Goal: Information Seeking & Learning: Find specific fact

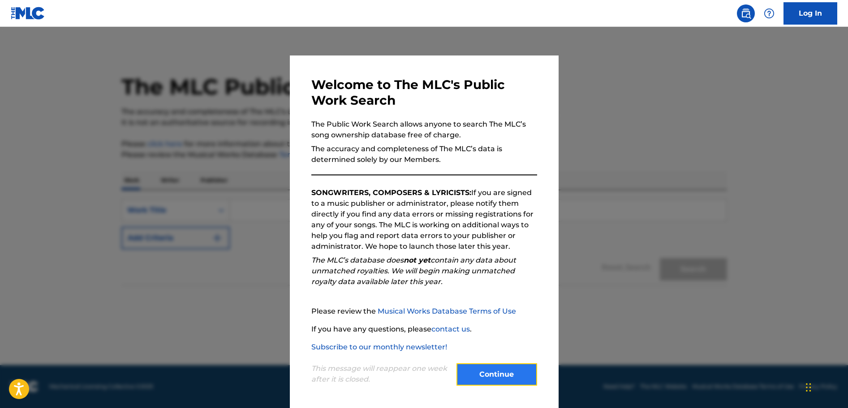
click at [501, 380] on button "Continue" at bounding box center [496, 375] width 81 height 22
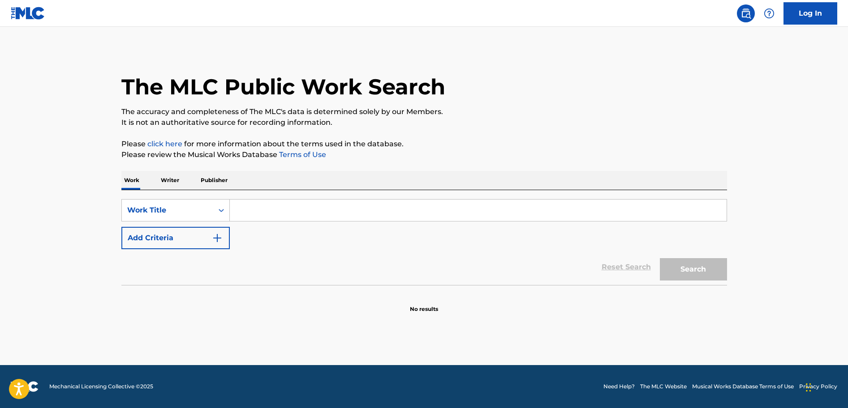
click at [286, 218] on input "Search Form" at bounding box center [478, 210] width 497 height 21
paste input "Tu Lugar"
type input "Tu Lugar"
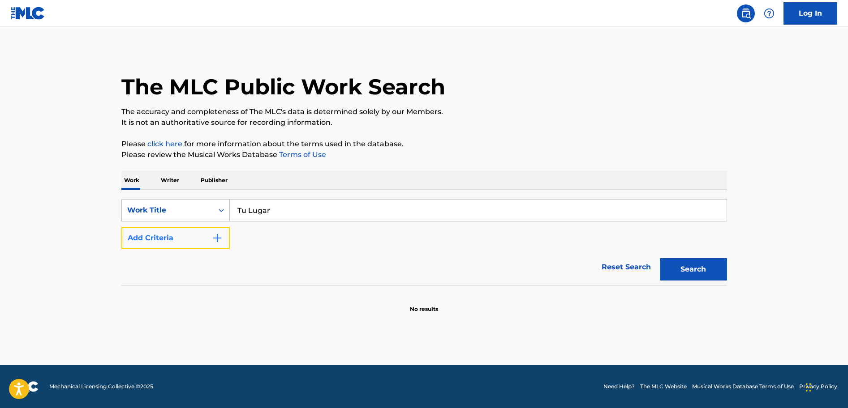
click at [223, 234] on button "Add Criteria" at bounding box center [175, 238] width 108 height 22
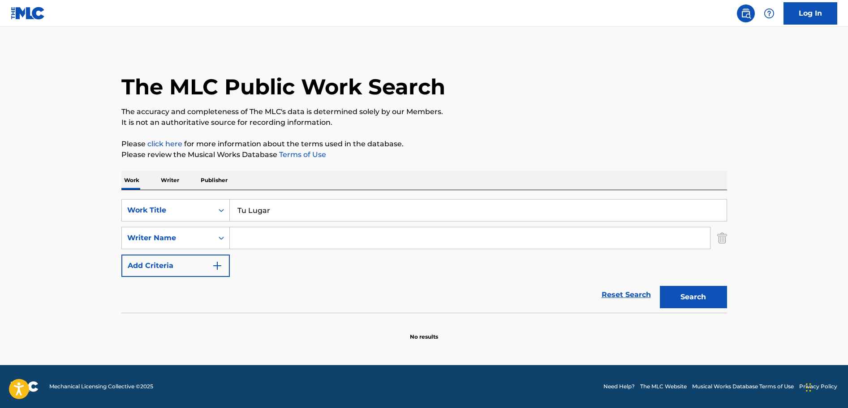
click at [254, 244] on input "Search Form" at bounding box center [470, 238] width 480 height 21
type input "[PERSON_NAME]"
click at [660, 286] on button "Search" at bounding box center [693, 297] width 67 height 22
drag, startPoint x: 720, startPoint y: 304, endPoint x: 691, endPoint y: 300, distance: 28.9
click at [717, 304] on button "Search" at bounding box center [693, 297] width 67 height 22
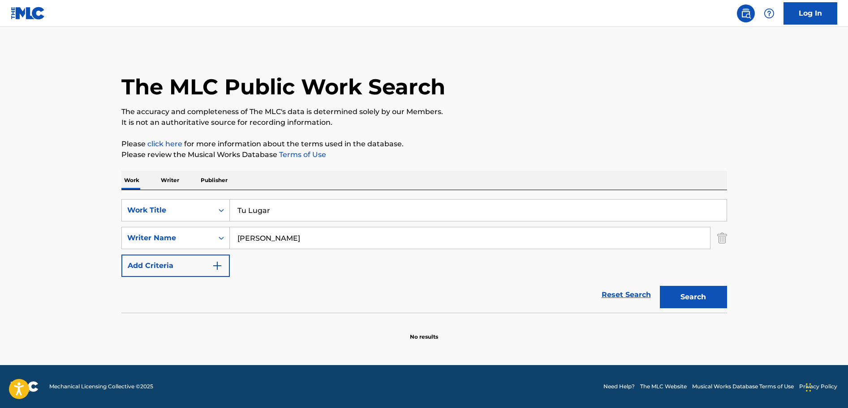
drag, startPoint x: 306, startPoint y: 244, endPoint x: 230, endPoint y: 229, distance: 77.2
click at [230, 229] on input "[PERSON_NAME]" at bounding box center [470, 238] width 480 height 21
click at [692, 298] on button "Search" at bounding box center [693, 297] width 67 height 22
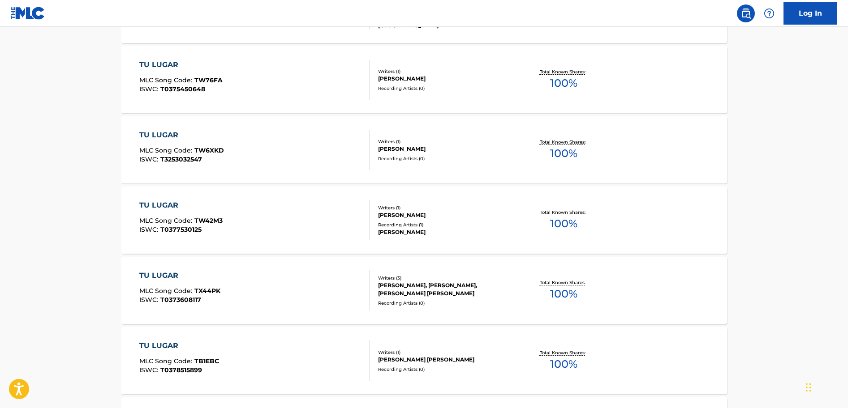
scroll to position [426, 0]
click at [462, 217] on div "[PERSON_NAME]" at bounding box center [445, 214] width 135 height 8
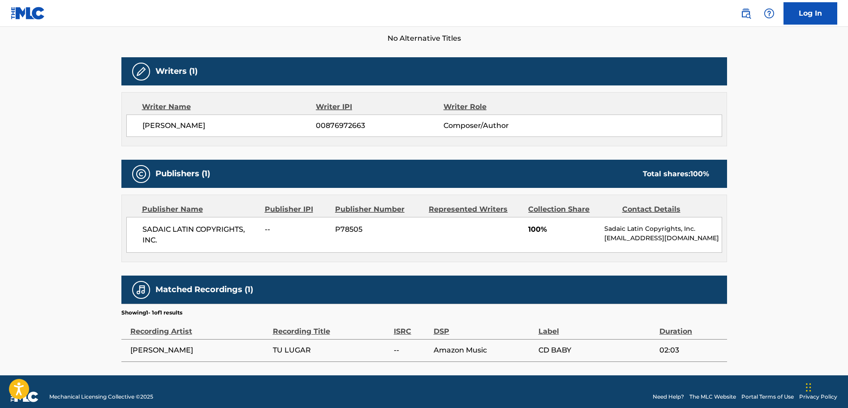
scroll to position [268, 0]
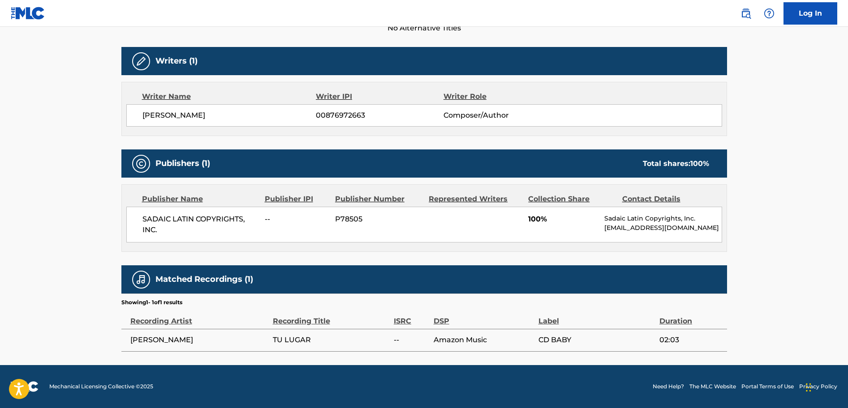
click at [232, 115] on span "[PERSON_NAME]" at bounding box center [229, 115] width 174 height 11
copy div "[PERSON_NAME]"
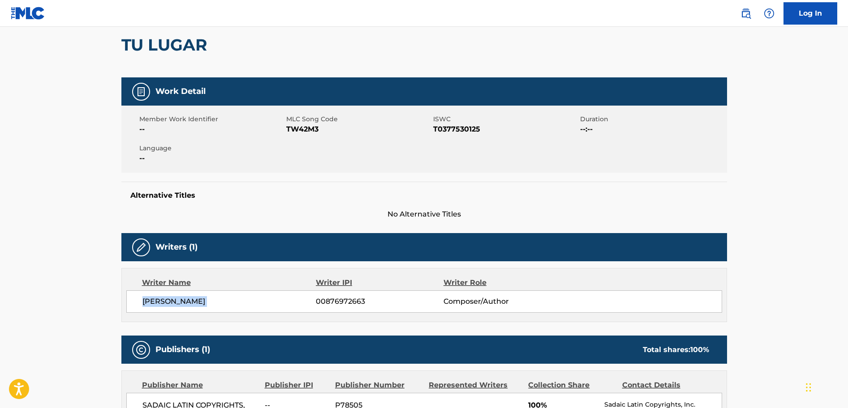
scroll to position [0, 0]
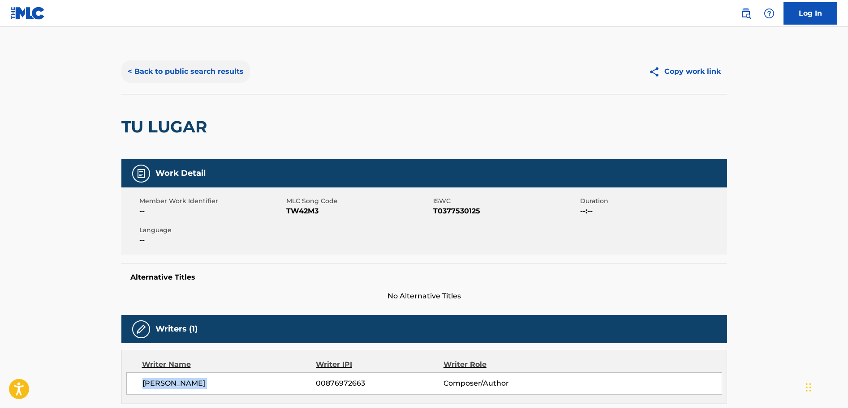
click at [174, 73] on button "< Back to public search results" at bounding box center [185, 71] width 129 height 22
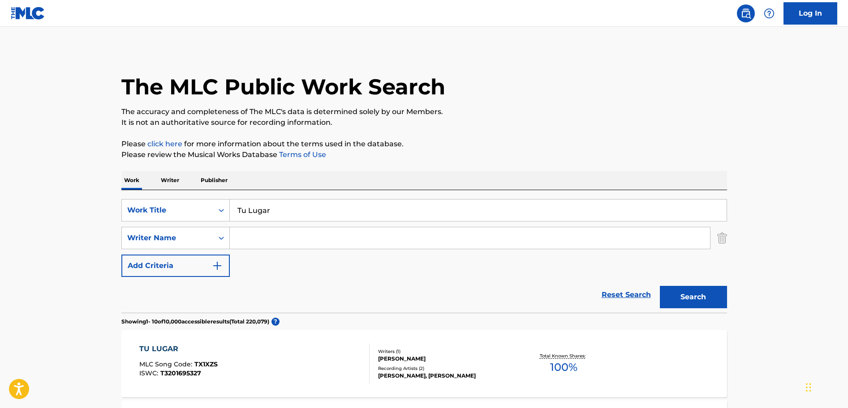
click at [309, 214] on input "Tu Lugar" at bounding box center [478, 210] width 497 height 21
paste input "[PERSON_NAME]- Nuestro Juramento"
drag, startPoint x: 293, startPoint y: 209, endPoint x: 223, endPoint y: 207, distance: 69.5
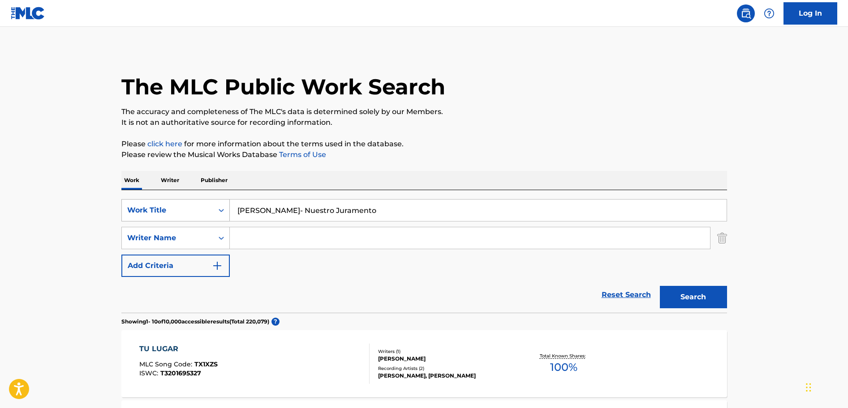
click at [223, 207] on div "SearchWithCriteria33f4323d-3dce-4f8a-9bd6-68184ab6ec4a Work Title [PERSON_NAME]…" at bounding box center [423, 210] width 605 height 22
type input "Nuestro Juramento"
click at [252, 243] on input "Search Form" at bounding box center [470, 238] width 480 height 21
paste input "[PERSON_NAME]-"
type input "[PERSON_NAME]"
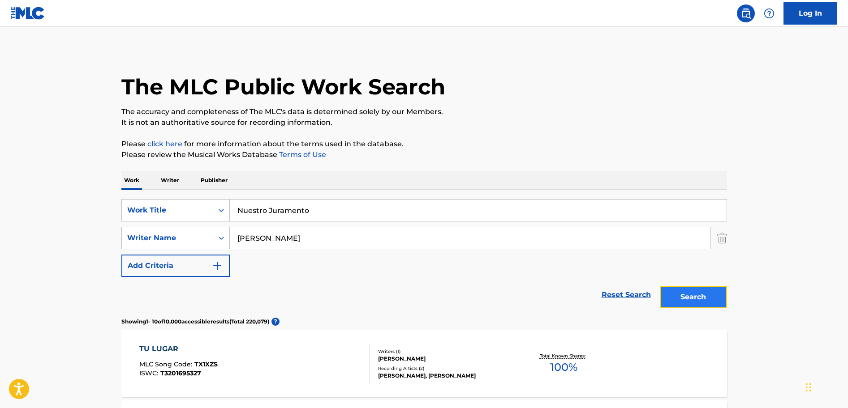
click at [721, 303] on button "Search" at bounding box center [693, 297] width 67 height 22
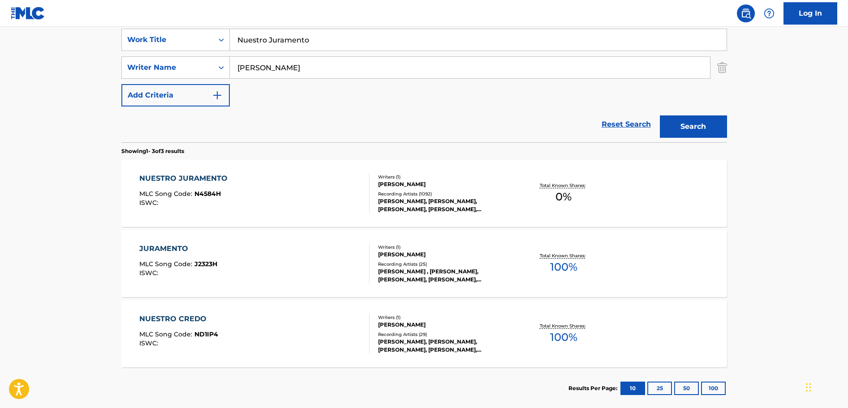
scroll to position [185, 0]
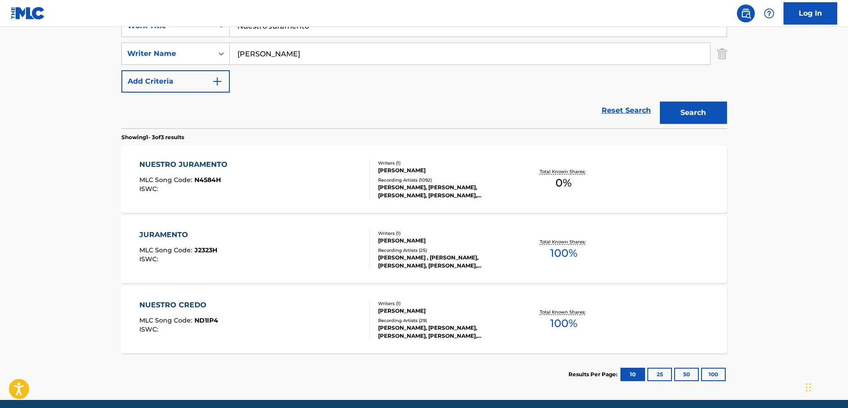
click at [490, 266] on div "[PERSON_NAME] , [PERSON_NAME], [PERSON_NAME], [PERSON_NAME], [PERSON_NAME], [PE…" at bounding box center [445, 262] width 135 height 16
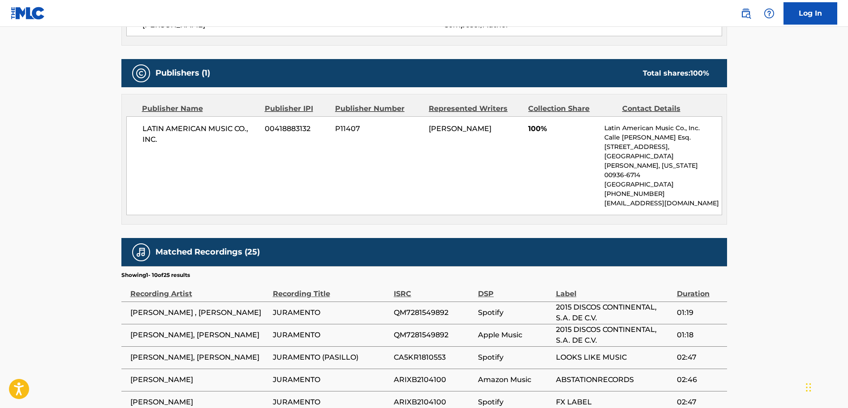
scroll to position [313, 0]
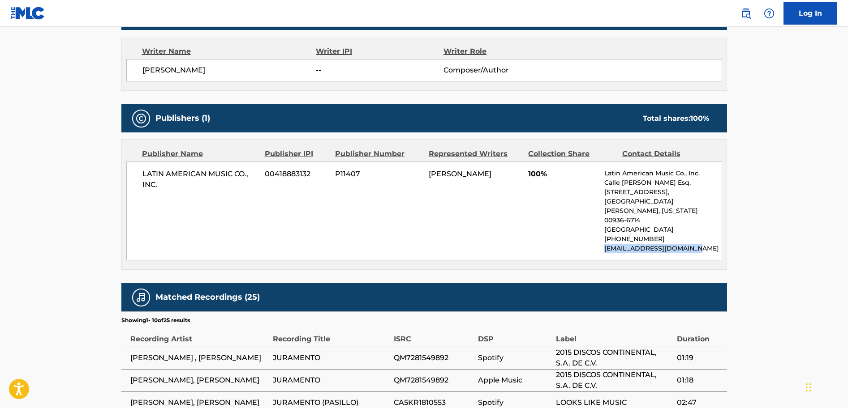
drag, startPoint x: 699, startPoint y: 229, endPoint x: 593, endPoint y: 229, distance: 105.2
click at [593, 229] on div "LATIN AMERICAN MUSIC CO., INC. 00418883132 P11407 [PERSON_NAME] 100% Latin Amer…" at bounding box center [424, 211] width 596 height 99
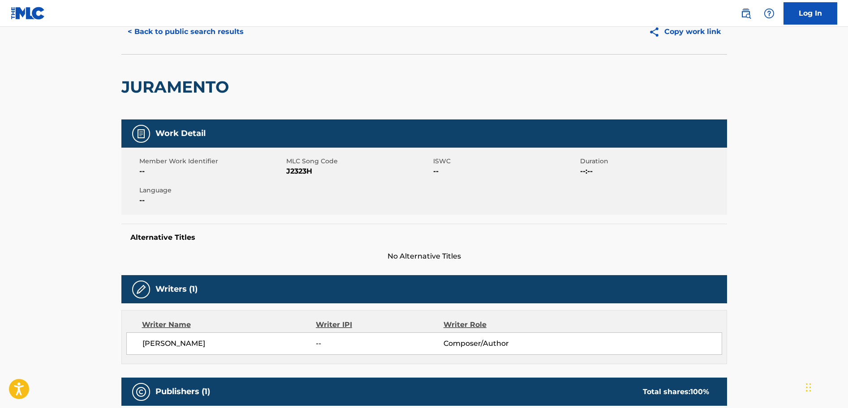
scroll to position [0, 0]
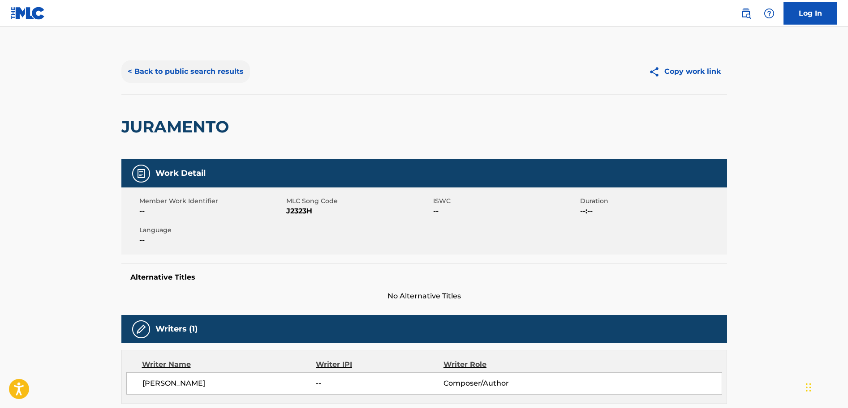
click at [176, 75] on button "< Back to public search results" at bounding box center [185, 71] width 129 height 22
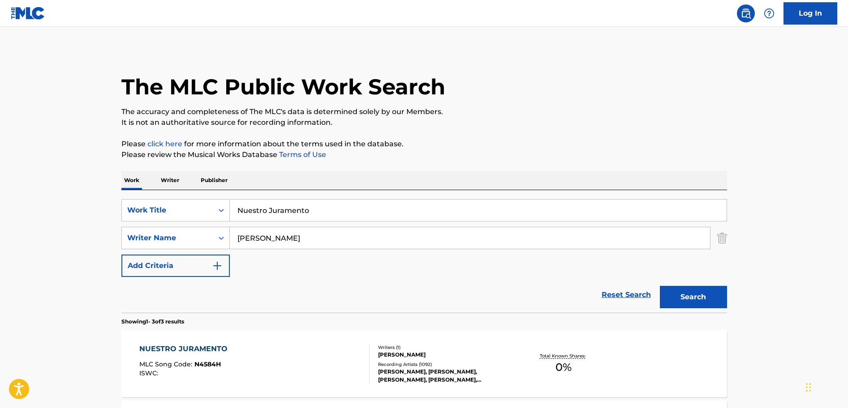
scroll to position [168, 0]
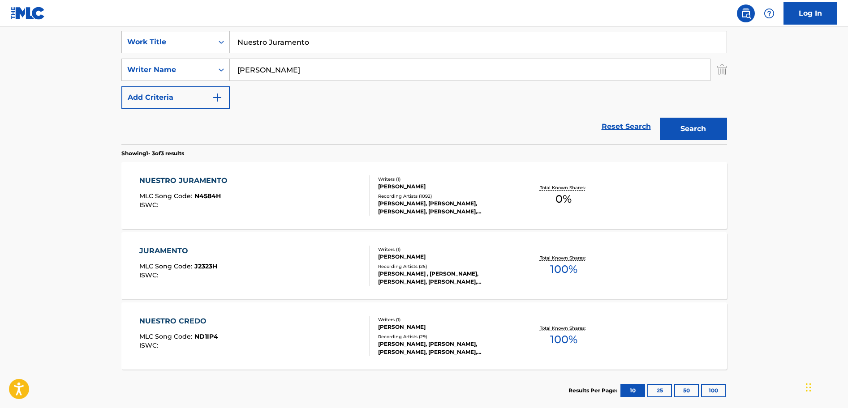
click at [511, 185] on div "[PERSON_NAME]" at bounding box center [445, 187] width 135 height 8
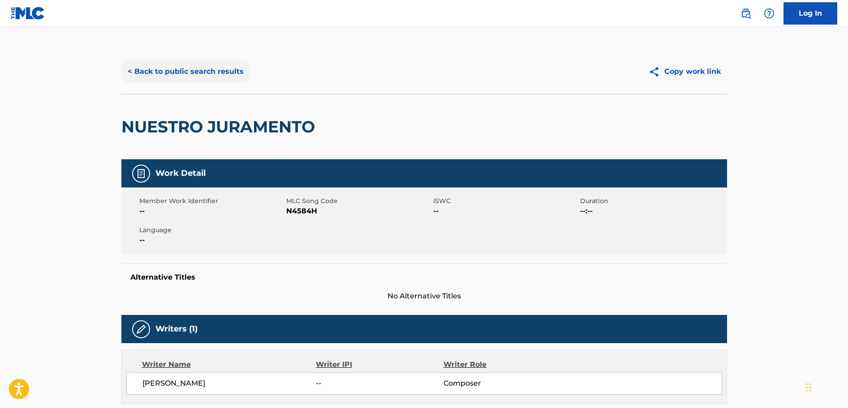
click at [207, 70] on button "< Back to public search results" at bounding box center [185, 71] width 129 height 22
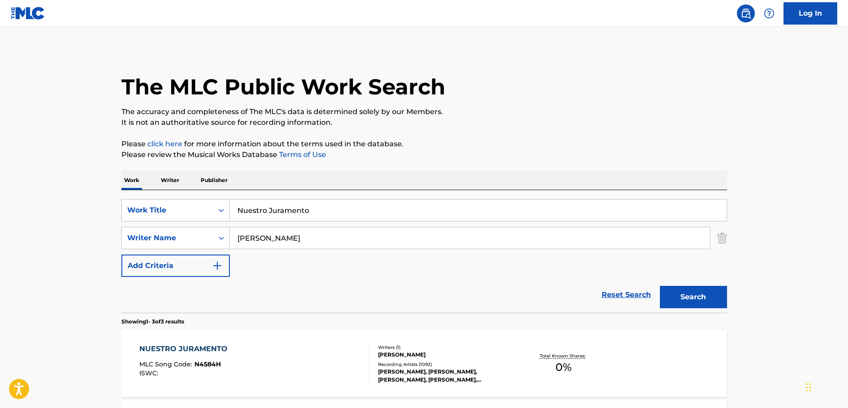
scroll to position [168, 0]
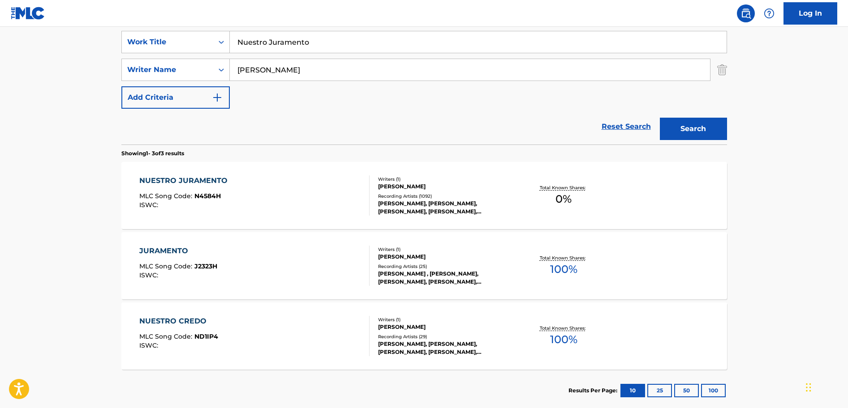
click at [308, 70] on input "[PERSON_NAME]" at bounding box center [470, 69] width 480 height 21
drag, startPoint x: 314, startPoint y: 39, endPoint x: 142, endPoint y: 34, distance: 172.5
click at [142, 34] on div "SearchWithCriteria33f4323d-3dce-4f8a-9bd6-68184ab6ec4a Work Title Nuestro Juram…" at bounding box center [423, 42] width 605 height 22
click at [402, 146] on section "Showing 1 - 3 of 3 results" at bounding box center [423, 151] width 605 height 13
click at [301, 73] on input "[PERSON_NAME]" at bounding box center [470, 69] width 480 height 21
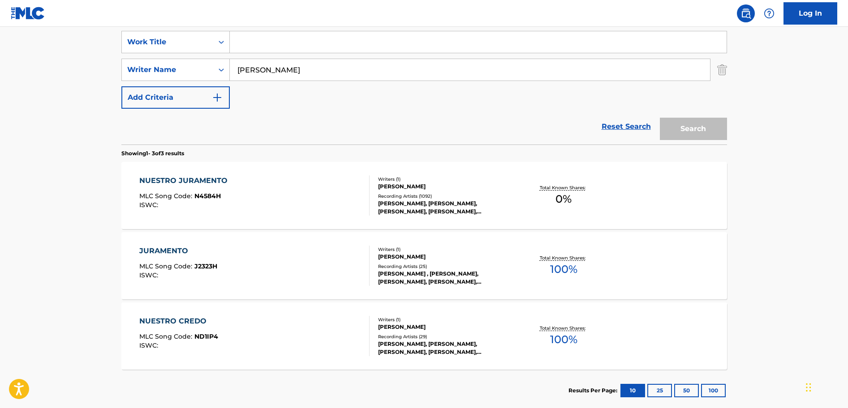
click at [301, 73] on input "[PERSON_NAME]" at bounding box center [470, 69] width 480 height 21
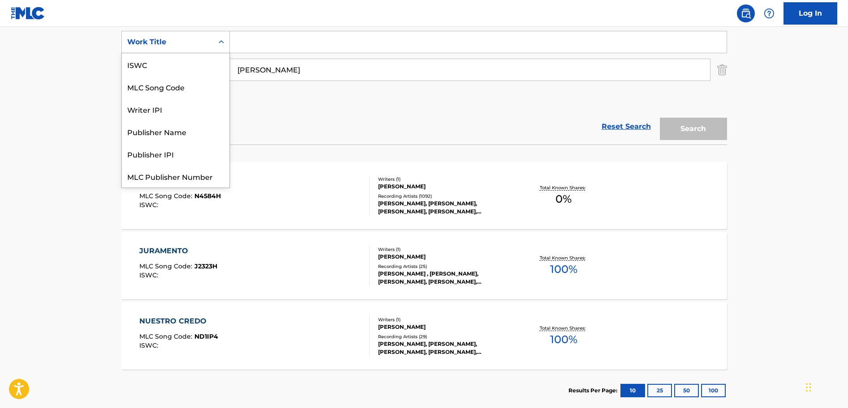
click at [220, 40] on icon "Search Form" at bounding box center [221, 42] width 9 height 9
click at [201, 88] on div "Writer IPI" at bounding box center [175, 87] width 107 height 22
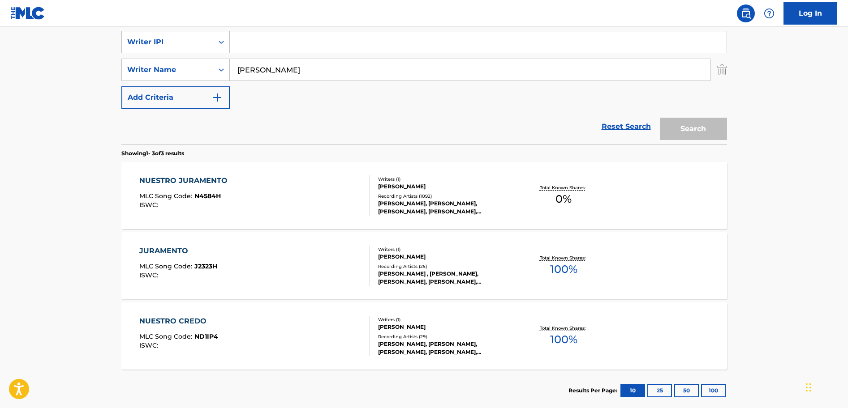
click at [263, 44] on input "Search Form" at bounding box center [478, 41] width 497 height 21
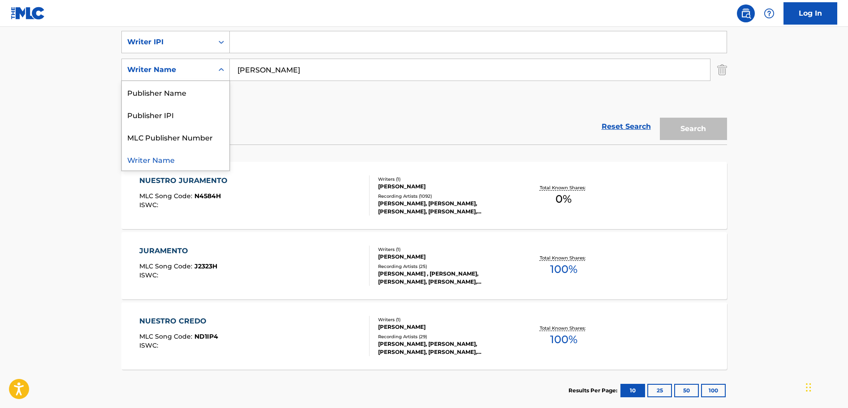
click at [222, 67] on icon "Search Form" at bounding box center [221, 69] width 9 height 9
click at [175, 161] on div "Writer Name" at bounding box center [175, 159] width 107 height 22
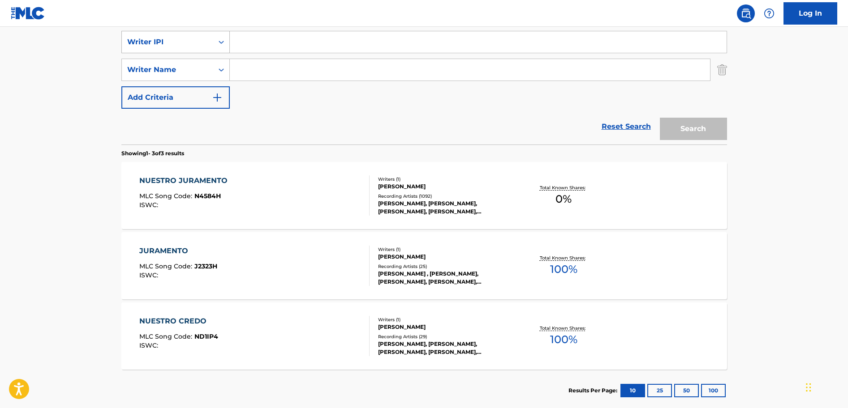
click at [193, 40] on div "Writer IPI" at bounding box center [167, 42] width 81 height 11
click at [305, 116] on div "Reset Search Search" at bounding box center [423, 127] width 605 height 36
click at [726, 71] on img "Search Form" at bounding box center [722, 70] width 10 height 22
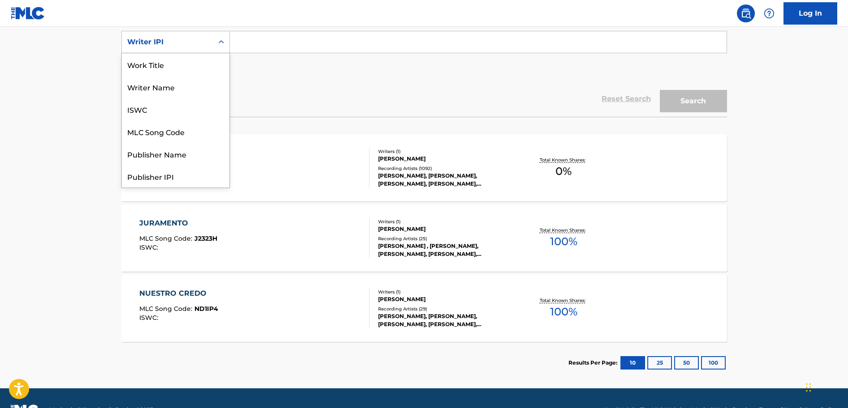
scroll to position [45, 0]
click at [223, 44] on icon "Search Form" at bounding box center [221, 42] width 9 height 9
click at [299, 35] on input "Search Form" at bounding box center [478, 41] width 497 height 21
click at [215, 43] on div "Search Form" at bounding box center [221, 42] width 16 height 16
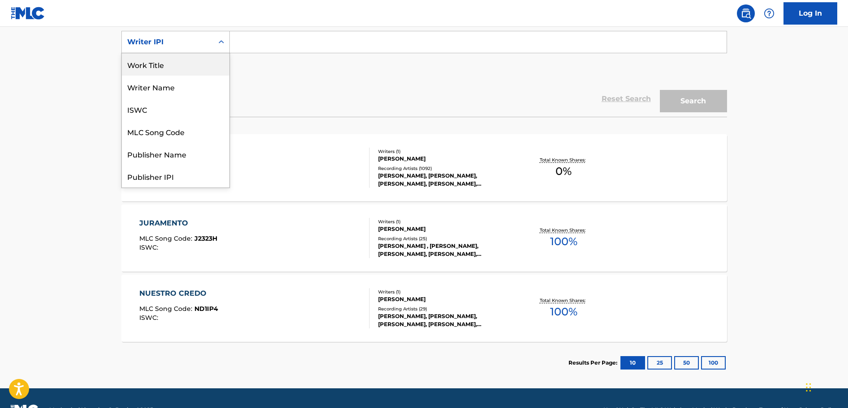
click at [203, 70] on div "Work Title" at bounding box center [175, 64] width 107 height 22
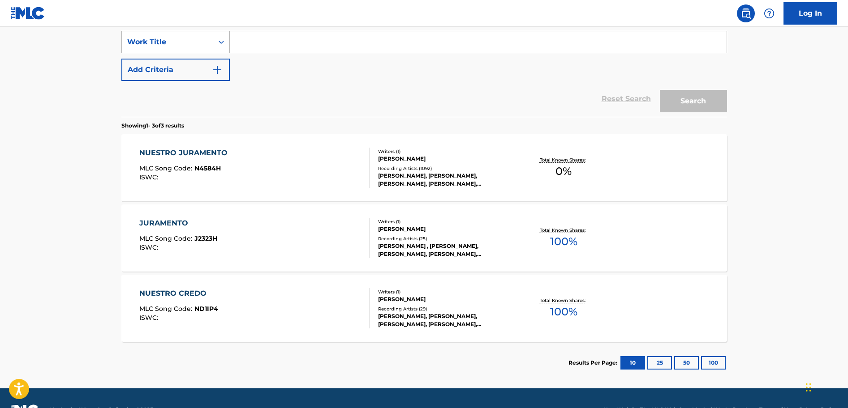
click at [204, 51] on div "Work Title" at bounding box center [175, 42] width 108 height 22
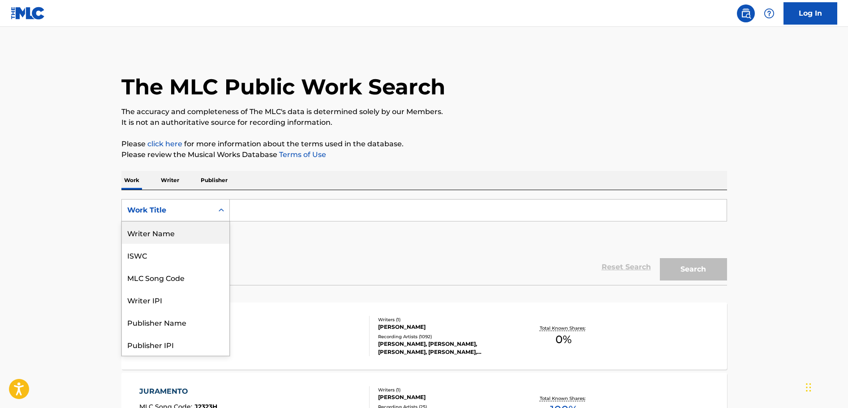
click at [183, 237] on div "Writer Name" at bounding box center [175, 233] width 107 height 22
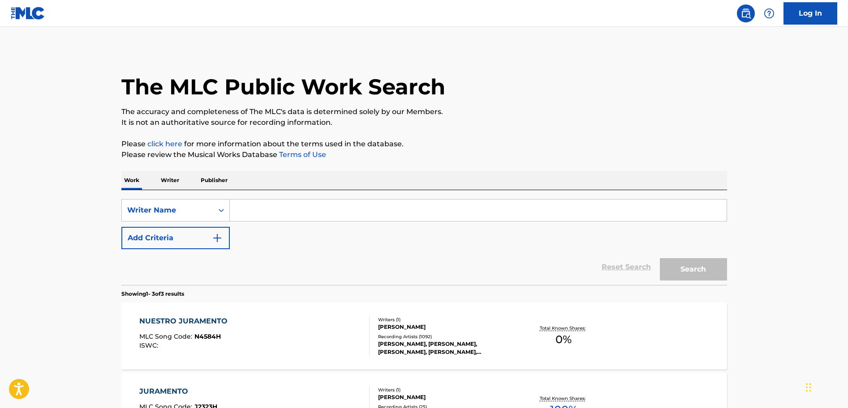
click at [258, 203] on input "Search Form" at bounding box center [478, 210] width 497 height 21
paste input "[PERSON_NAME]"
type input "[PERSON_NAME]"
click at [660, 258] on button "Search" at bounding box center [693, 269] width 67 height 22
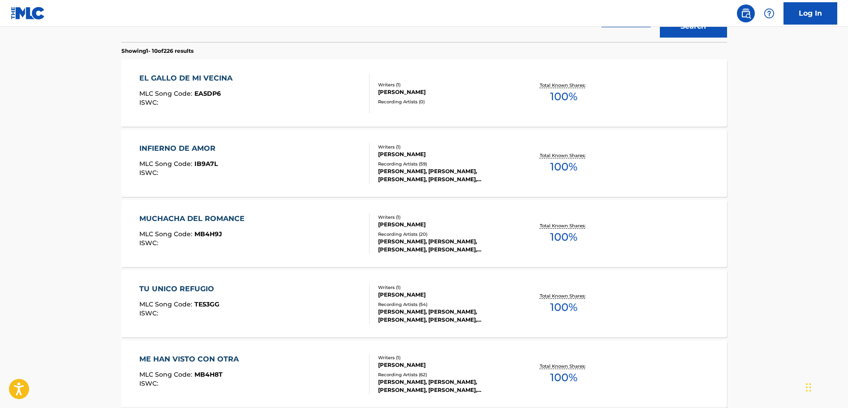
scroll to position [245, 0]
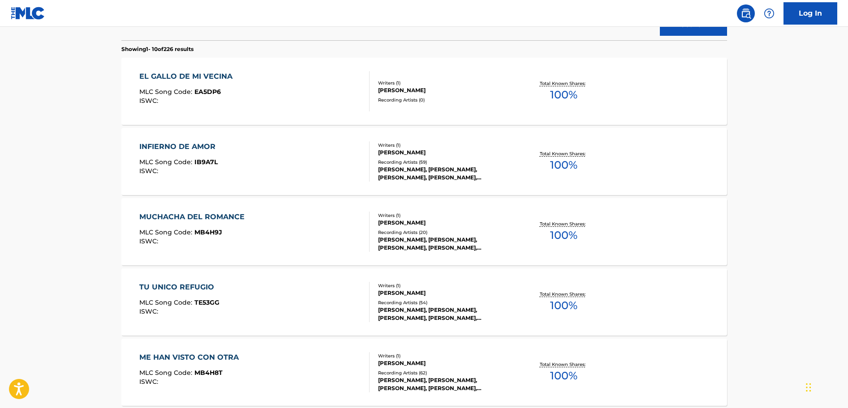
click at [502, 172] on div "[PERSON_NAME], [PERSON_NAME], [PERSON_NAME], [PERSON_NAME], [PERSON_NAME]" at bounding box center [445, 174] width 135 height 16
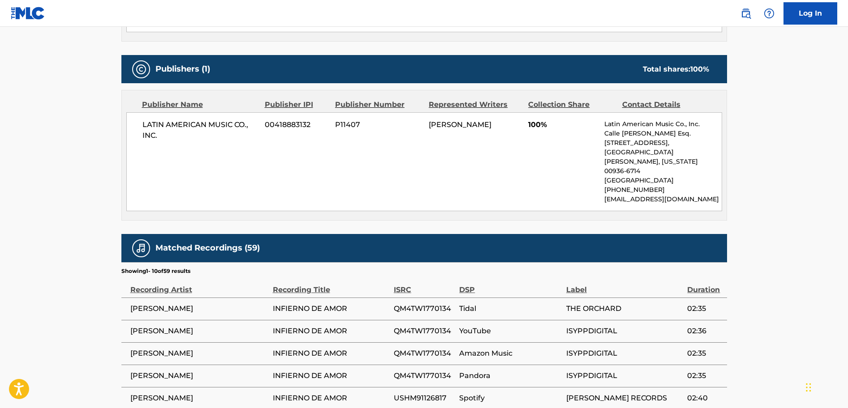
scroll to position [313, 0]
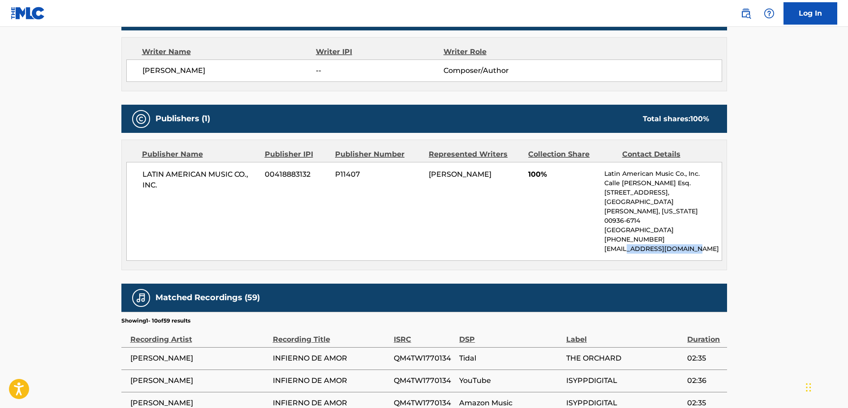
drag, startPoint x: 631, startPoint y: 231, endPoint x: 696, endPoint y: 232, distance: 64.9
click at [696, 245] on p "[EMAIL_ADDRESS][DOMAIN_NAME]" at bounding box center [662, 249] width 117 height 9
copy p "[DOMAIN_NAME]"
